Goal: Task Accomplishment & Management: Manage account settings

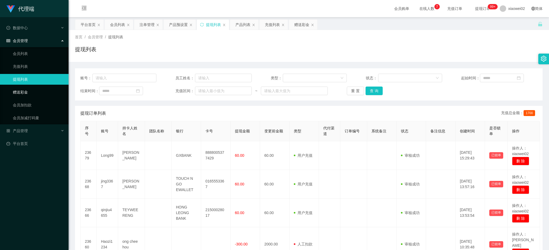
click at [43, 94] on link "赠送彩金" at bounding box center [38, 92] width 51 height 11
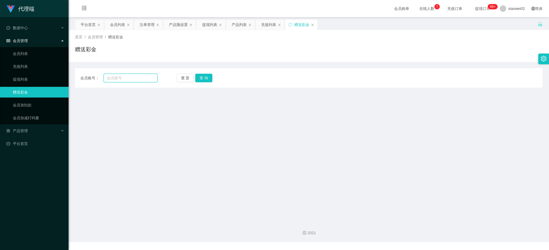
click at [106, 78] on input "text" at bounding box center [131, 78] width 54 height 9
paste input "Long99"
type input "Long99"
click at [199, 81] on button "查 询" at bounding box center [203, 78] width 17 height 9
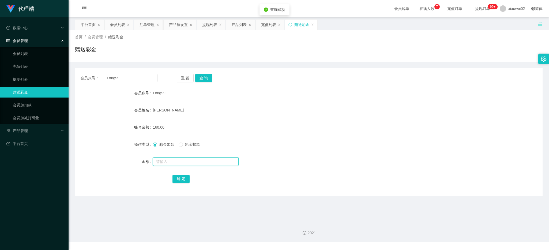
click at [172, 163] on input "text" at bounding box center [196, 161] width 86 height 9
type input "60"
click at [177, 179] on button "确 定" at bounding box center [180, 178] width 17 height 9
click at [183, 160] on input "text" at bounding box center [196, 161] width 86 height 9
type input "120"
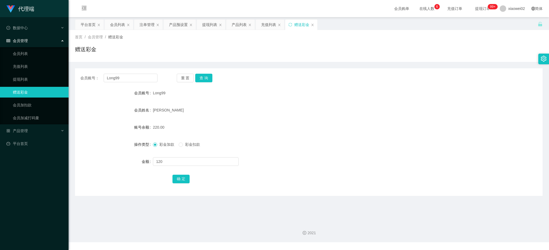
click at [187, 145] on span "彩金扣款" at bounding box center [192, 144] width 19 height 4
click at [182, 186] on div "会员账号： Long99 重 置 查 询 会员账号 Long99 会员姓名 Kelvin Khoo Wen Hua 账号余额 220.00 操作类型 彩金加款…" at bounding box center [308, 131] width 467 height 127
click at [181, 180] on button "确 定" at bounding box center [180, 178] width 17 height 9
drag, startPoint x: 149, startPoint y: 48, endPoint x: 159, endPoint y: 44, distance: 10.7
click at [149, 48] on div "赠送彩金" at bounding box center [308, 51] width 467 height 12
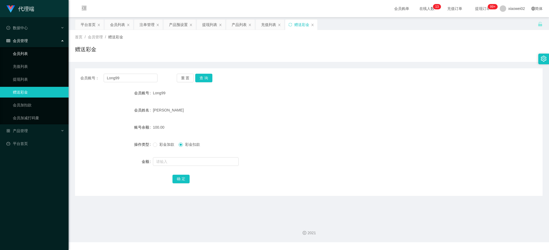
click at [20, 55] on link "会员列表" at bounding box center [38, 53] width 51 height 11
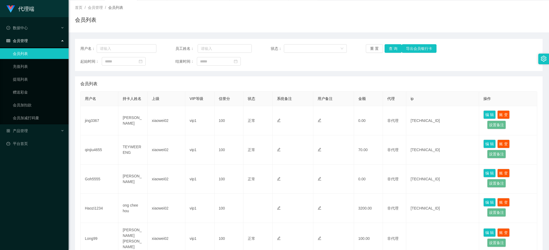
scroll to position [44, 0]
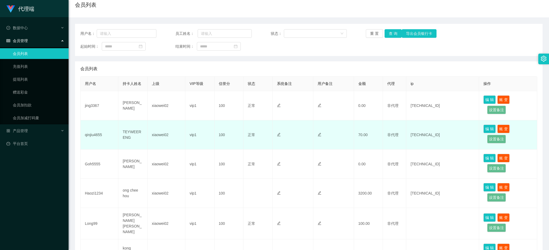
click at [91, 135] on td "qinjiu4655" at bounding box center [100, 134] width 38 height 29
drag, startPoint x: 91, startPoint y: 135, endPoint x: 94, endPoint y: 125, distance: 11.0
click at [91, 135] on td "qinjiu4655" at bounding box center [100, 134] width 38 height 29
copy td "qinjiu4655"
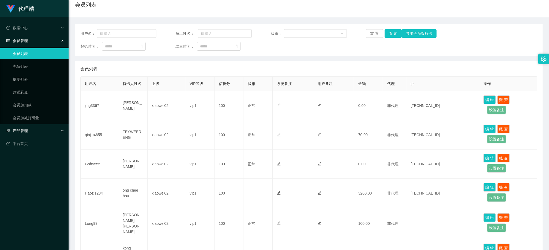
click at [31, 133] on div "产品管理" at bounding box center [34, 130] width 69 height 11
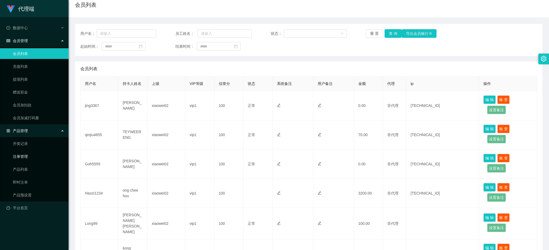
click at [25, 156] on link "注单管理" at bounding box center [38, 156] width 51 height 11
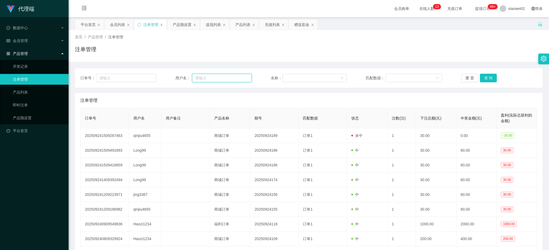
click at [198, 77] on input "text" at bounding box center [222, 78] width 60 height 9
paste input "qinjiu4655"
type input "qinjiu4655"
click at [482, 77] on button "查 询" at bounding box center [488, 78] width 17 height 9
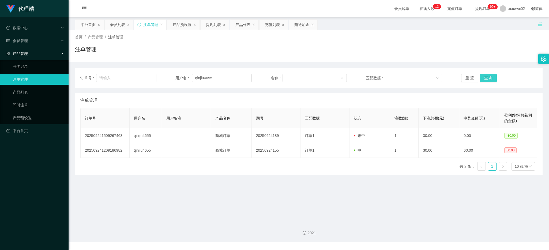
click at [482, 77] on button "查 询" at bounding box center [488, 78] width 17 height 9
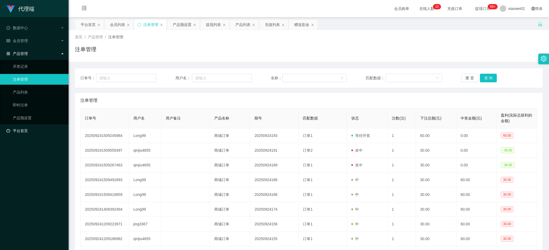
click at [32, 128] on link "平台首页" at bounding box center [35, 130] width 58 height 11
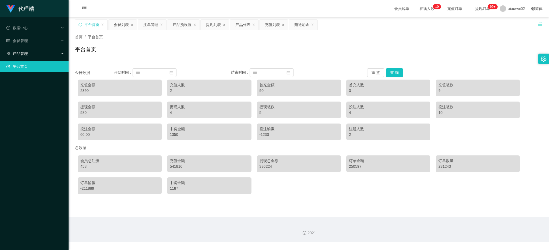
click at [29, 49] on div "产品管理" at bounding box center [34, 53] width 69 height 11
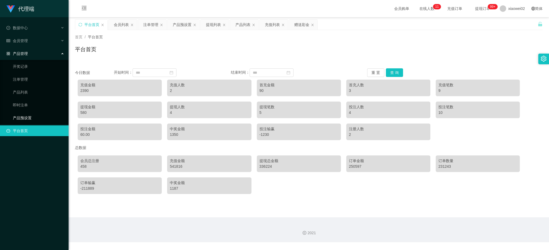
click at [28, 115] on link "产品预设置" at bounding box center [38, 117] width 51 height 11
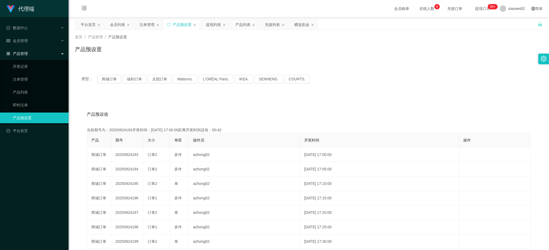
click at [30, 46] on li "会员管理" at bounding box center [34, 41] width 69 height 12
click at [31, 41] on div "会员管理" at bounding box center [34, 40] width 69 height 11
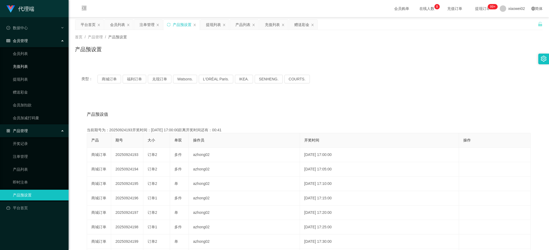
click at [27, 67] on link "充值列表" at bounding box center [38, 66] width 51 height 11
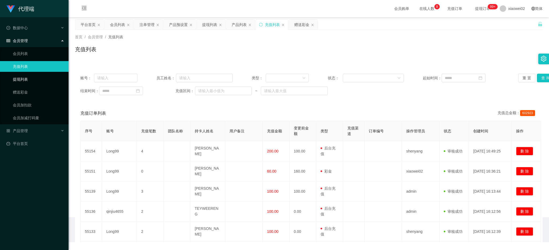
click at [27, 77] on link "提现列表" at bounding box center [38, 79] width 51 height 11
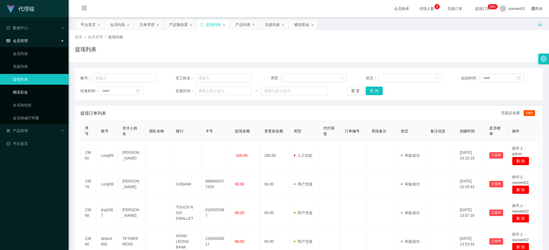
click at [33, 89] on link "赠送彩金" at bounding box center [38, 92] width 51 height 11
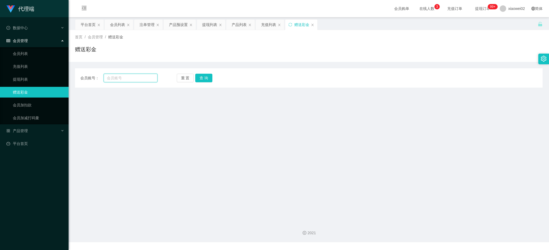
drag, startPoint x: 121, startPoint y: 81, endPoint x: 127, endPoint y: 81, distance: 5.9
click at [121, 81] on input "text" at bounding box center [131, 78] width 54 height 9
paste input "Long99"
type input "Long99"
click at [199, 80] on button "查 询" at bounding box center [203, 78] width 17 height 9
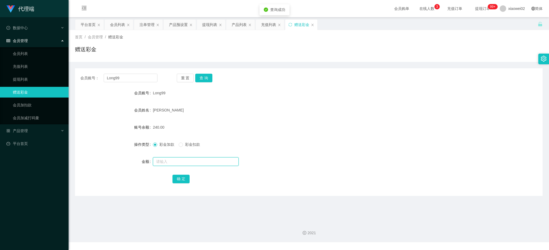
click at [188, 161] on input "text" at bounding box center [196, 161] width 86 height 9
type input "60"
click at [163, 145] on span "彩金加款" at bounding box center [166, 144] width 19 height 4
click at [303, 109] on div "[PERSON_NAME]" at bounding box center [289, 110] width 273 height 11
click at [199, 77] on button "查 询" at bounding box center [203, 78] width 17 height 9
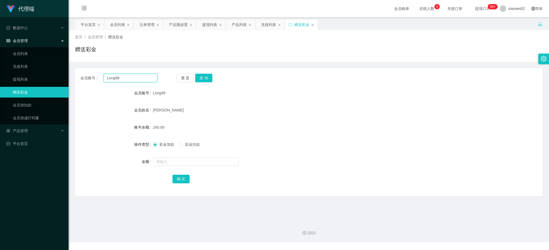
click at [116, 79] on input "Long99" at bounding box center [131, 78] width 54 height 9
click at [181, 77] on button "重 置" at bounding box center [185, 78] width 17 height 9
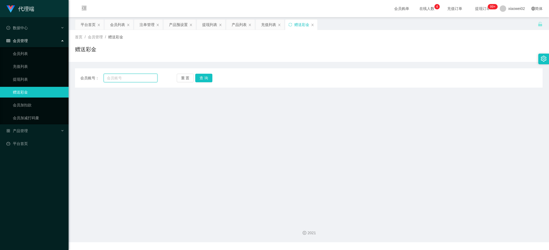
click at [151, 82] on input "text" at bounding box center [131, 78] width 54 height 9
paste input "Long99"
type input "Long99"
click at [202, 76] on button "查 询" at bounding box center [203, 78] width 17 height 9
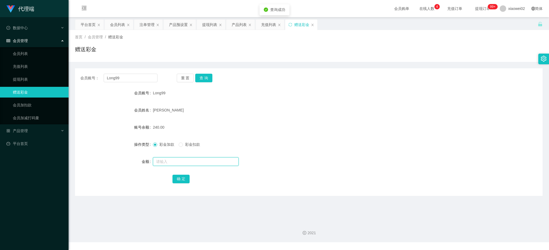
click at [170, 164] on input "text" at bounding box center [196, 161] width 86 height 9
type input "60"
click at [180, 175] on button "确 定" at bounding box center [180, 178] width 17 height 9
click at [189, 80] on button "重 置" at bounding box center [185, 78] width 17 height 9
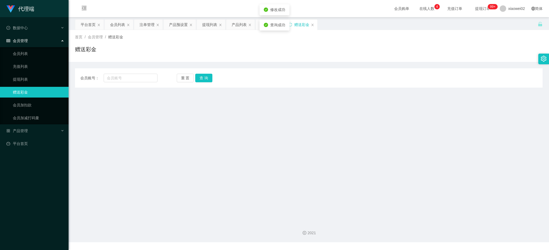
click at [144, 87] on div "会员账号： 重 置 查 询 会员账号 Long99 会员姓名 Kelvin Khoo Wen Hua 账号余额 300.00 操作类型 彩金加款 彩金扣款 金…" at bounding box center [308, 77] width 467 height 19
click at [145, 80] on input "text" at bounding box center [131, 78] width 54 height 9
paste input "Long99"
type input "Long99"
click at [203, 76] on button "查 询" at bounding box center [203, 78] width 17 height 9
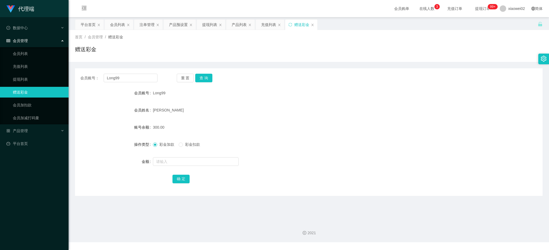
click at [515, 46] on div "赠送彩金" at bounding box center [308, 51] width 467 height 12
click at [336, 78] on div "会员账号： Long99 重 置 查 询" at bounding box center [308, 78] width 467 height 9
click at [33, 118] on link "会员加减打码量" at bounding box center [38, 117] width 51 height 11
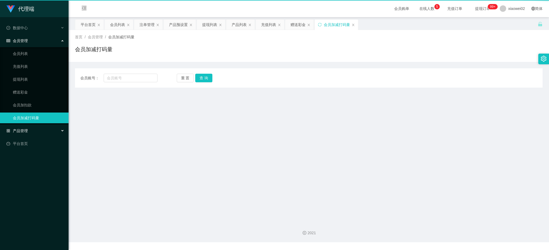
click at [39, 127] on div "产品管理" at bounding box center [34, 130] width 69 height 11
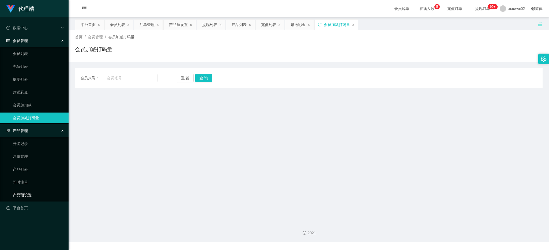
click at [31, 192] on link "产品预设置" at bounding box center [38, 194] width 51 height 11
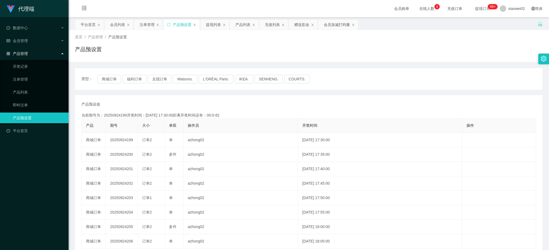
click at [185, 101] on div "产品预设值 添加期号 当前期号为：20250924199开奖时间：[DATE] 17:30:00距离开奖时间还有：00:0-82 产品 期号 大小 单双 操作…" at bounding box center [308, 198] width 467 height 206
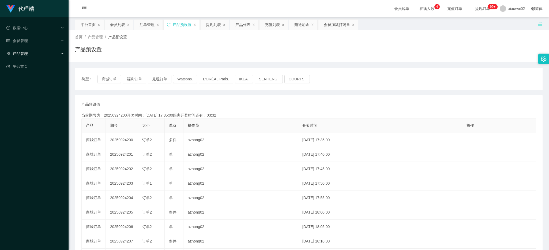
click at [58, 54] on div "产品管理" at bounding box center [34, 53] width 69 height 11
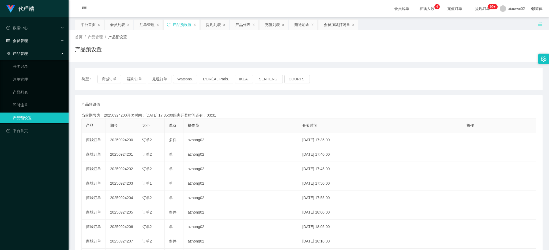
click at [59, 39] on div "会员管理" at bounding box center [34, 40] width 69 height 11
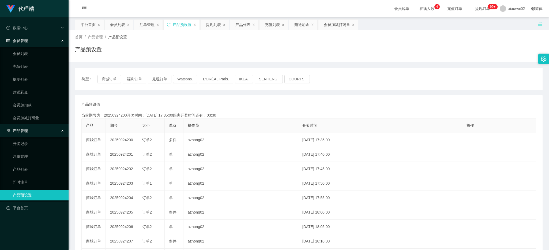
click at [59, 39] on div "会员管理" at bounding box center [34, 40] width 69 height 11
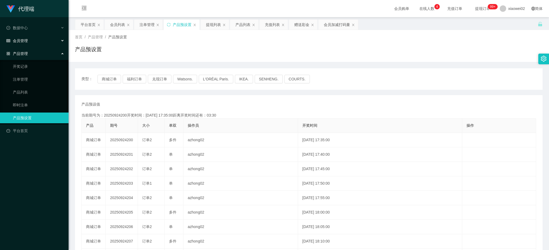
click at [59, 39] on div "会员管理" at bounding box center [34, 40] width 69 height 11
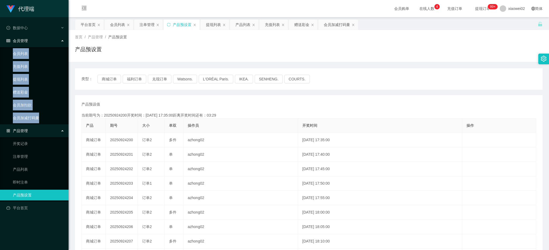
click at [53, 48] on link "会员列表" at bounding box center [38, 53] width 51 height 11
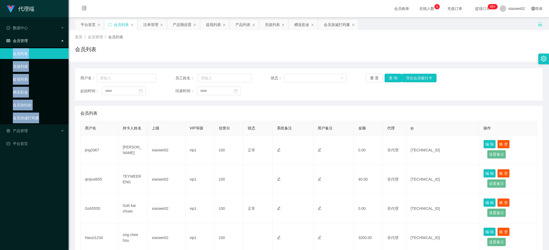
click at [51, 40] on div "会员管理" at bounding box center [34, 40] width 69 height 11
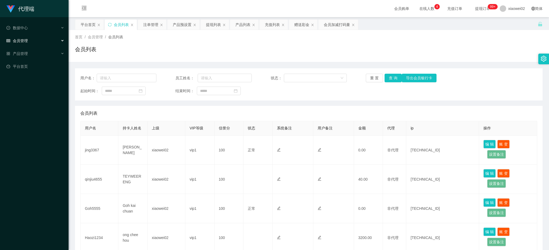
click at [44, 44] on div "会员管理" at bounding box center [34, 40] width 69 height 11
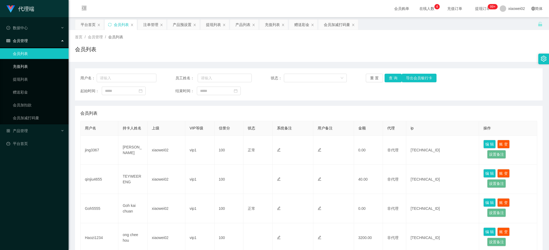
click at [35, 61] on link "充值列表" at bounding box center [38, 66] width 51 height 11
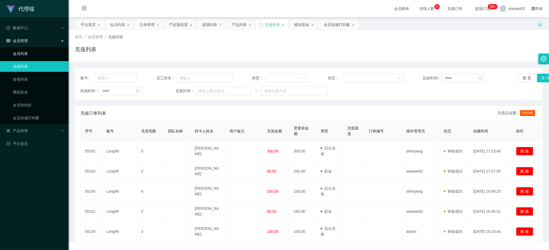
click at [38, 55] on link "会员列表" at bounding box center [38, 53] width 51 height 11
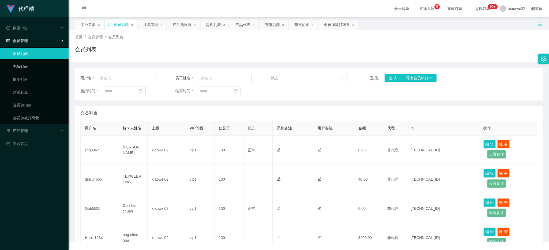
click at [33, 70] on link "充值列表" at bounding box center [38, 66] width 51 height 11
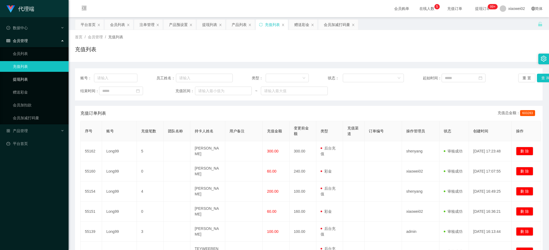
click at [32, 79] on link "提现列表" at bounding box center [38, 79] width 51 height 11
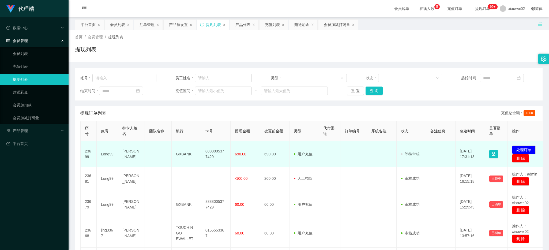
click at [219, 149] on td "8888005377429" at bounding box center [215, 154] width 29 height 26
copy td "8888005377429"
click at [531, 151] on button "处理订单" at bounding box center [524, 149] width 24 height 9
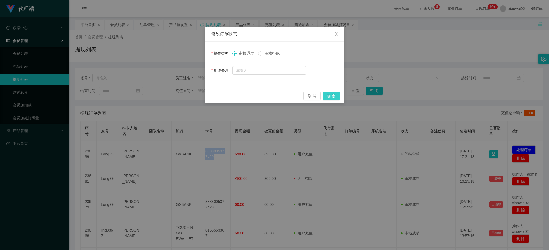
click at [331, 94] on button "确 定" at bounding box center [330, 96] width 17 height 9
